Goal: Task Accomplishment & Management: Use online tool/utility

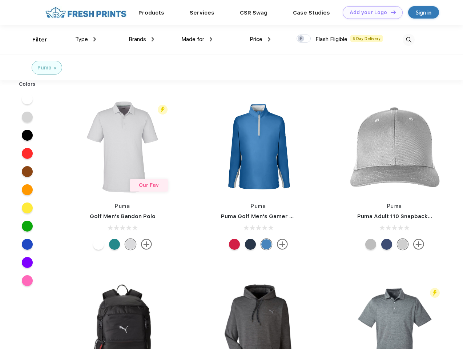
click at [370, 12] on link "Add your Logo Design Tool" at bounding box center [372, 12] width 60 height 13
click at [0, 0] on div "Design Tool" at bounding box center [0, 0] width 0 height 0
click at [390, 12] on link "Add your Logo Design Tool" at bounding box center [372, 12] width 60 height 13
click at [35, 40] on div "Filter" at bounding box center [39, 40] width 15 height 8
click at [86, 39] on span "Type" at bounding box center [81, 39] width 13 height 7
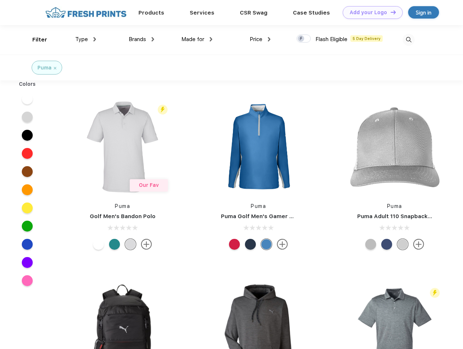
click at [141, 39] on span "Brands" at bounding box center [137, 39] width 17 height 7
click at [197, 39] on span "Made for" at bounding box center [192, 39] width 23 height 7
click at [260, 39] on span "Price" at bounding box center [255, 39] width 13 height 7
click at [304, 39] on div at bounding box center [303, 38] width 14 height 8
click at [301, 39] on input "checkbox" at bounding box center [298, 36] width 5 height 5
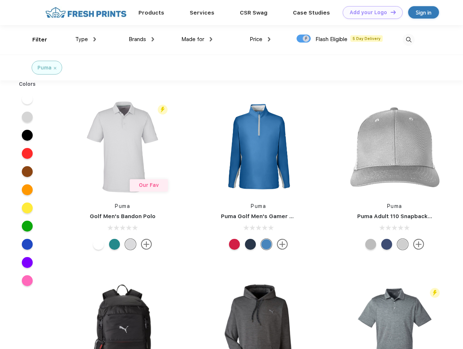
click at [408, 40] on img at bounding box center [408, 40] width 12 height 12
